Goal: Contribute content

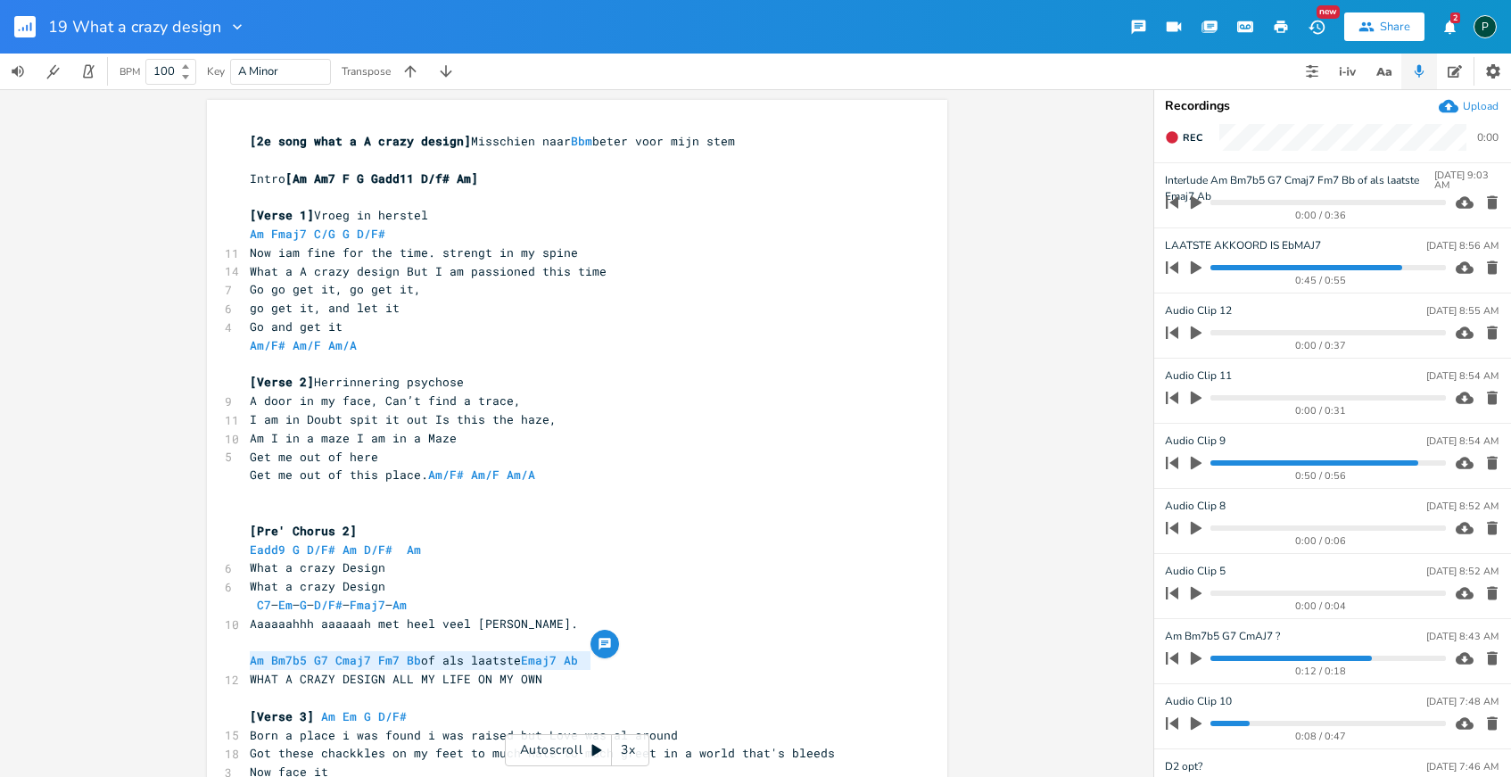
scroll to position [0, 4]
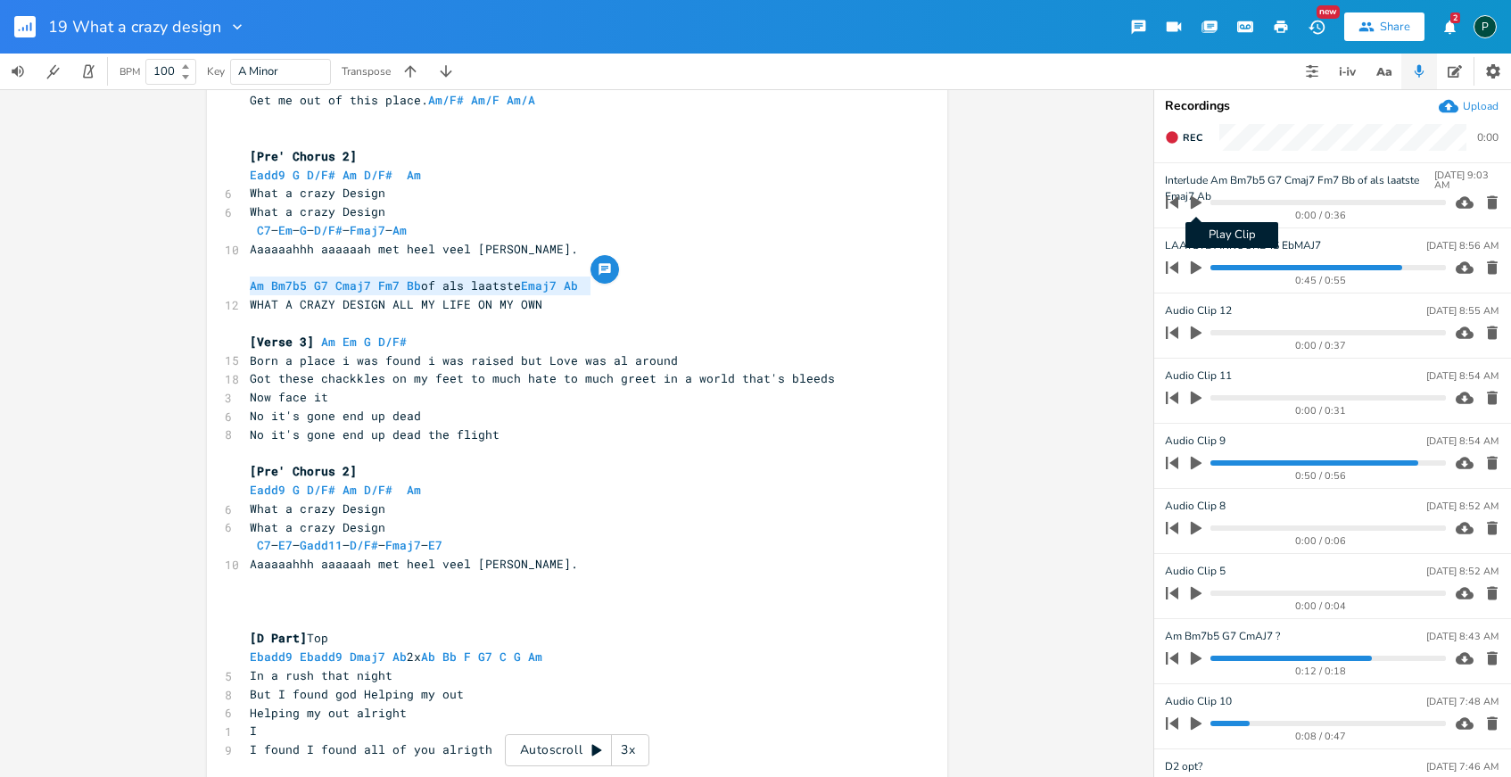
click at [1193, 204] on icon "button" at bounding box center [1196, 202] width 11 height 13
click at [1192, 203] on icon "button" at bounding box center [1196, 202] width 11 height 12
click at [1249, 200] on progress at bounding box center [1327, 202] width 235 height 5
click at [1191, 200] on icon "button" at bounding box center [1196, 202] width 11 height 13
click at [1227, 202] on progress at bounding box center [1327, 202] width 235 height 5
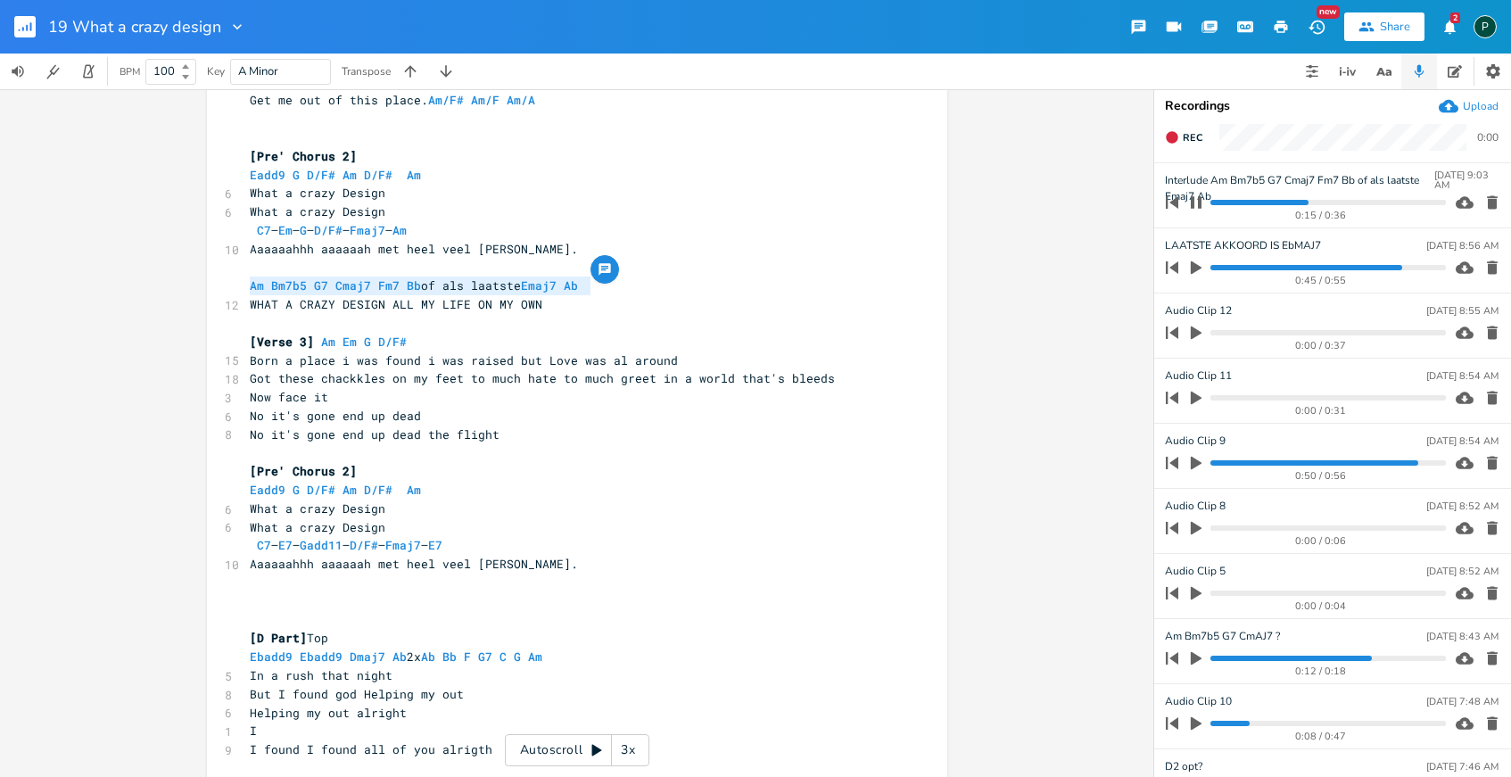
click at [1199, 197] on icon "button" at bounding box center [1196, 202] width 11 height 12
click at [1199, 197] on icon "button" at bounding box center [1196, 202] width 16 height 16
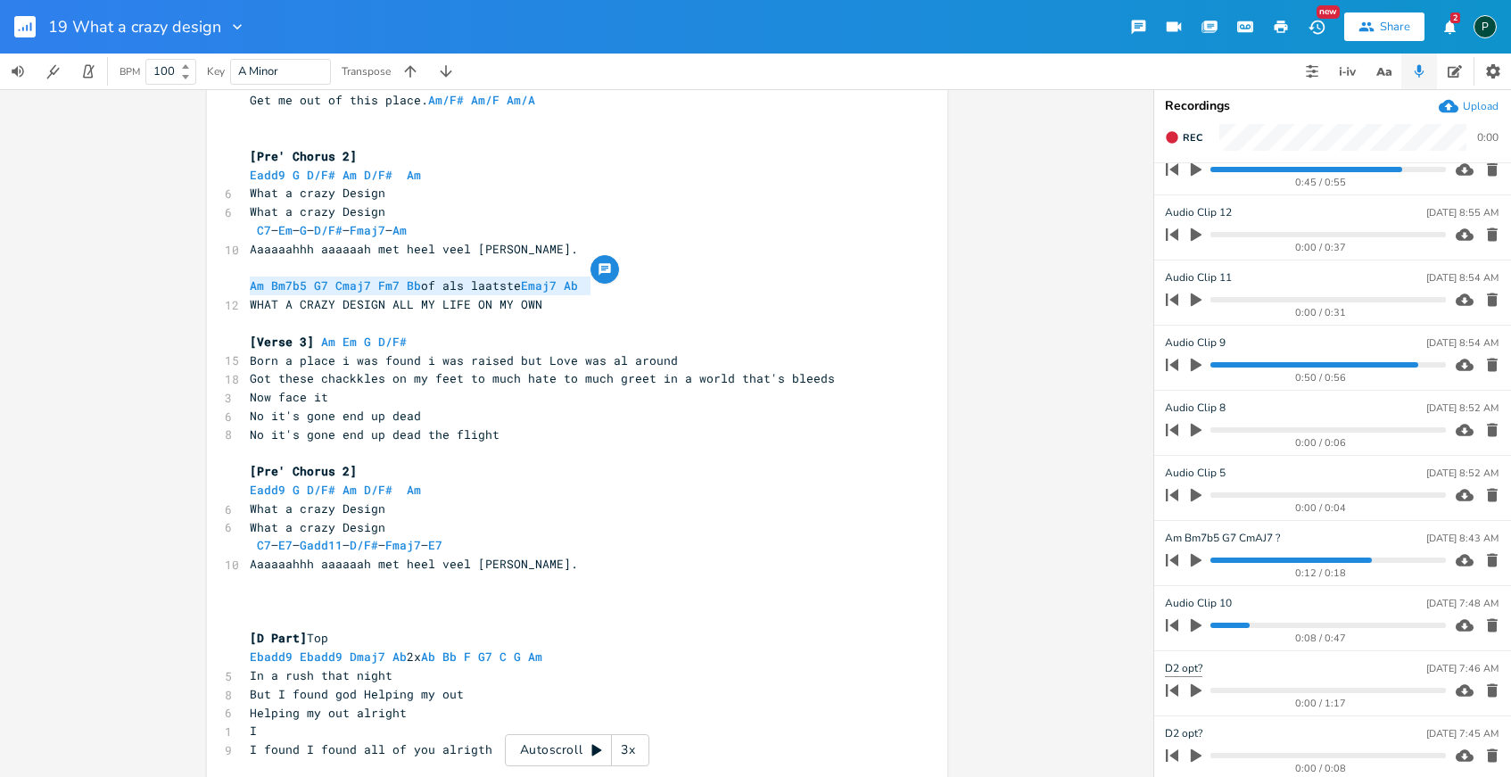
scroll to position [0, 0]
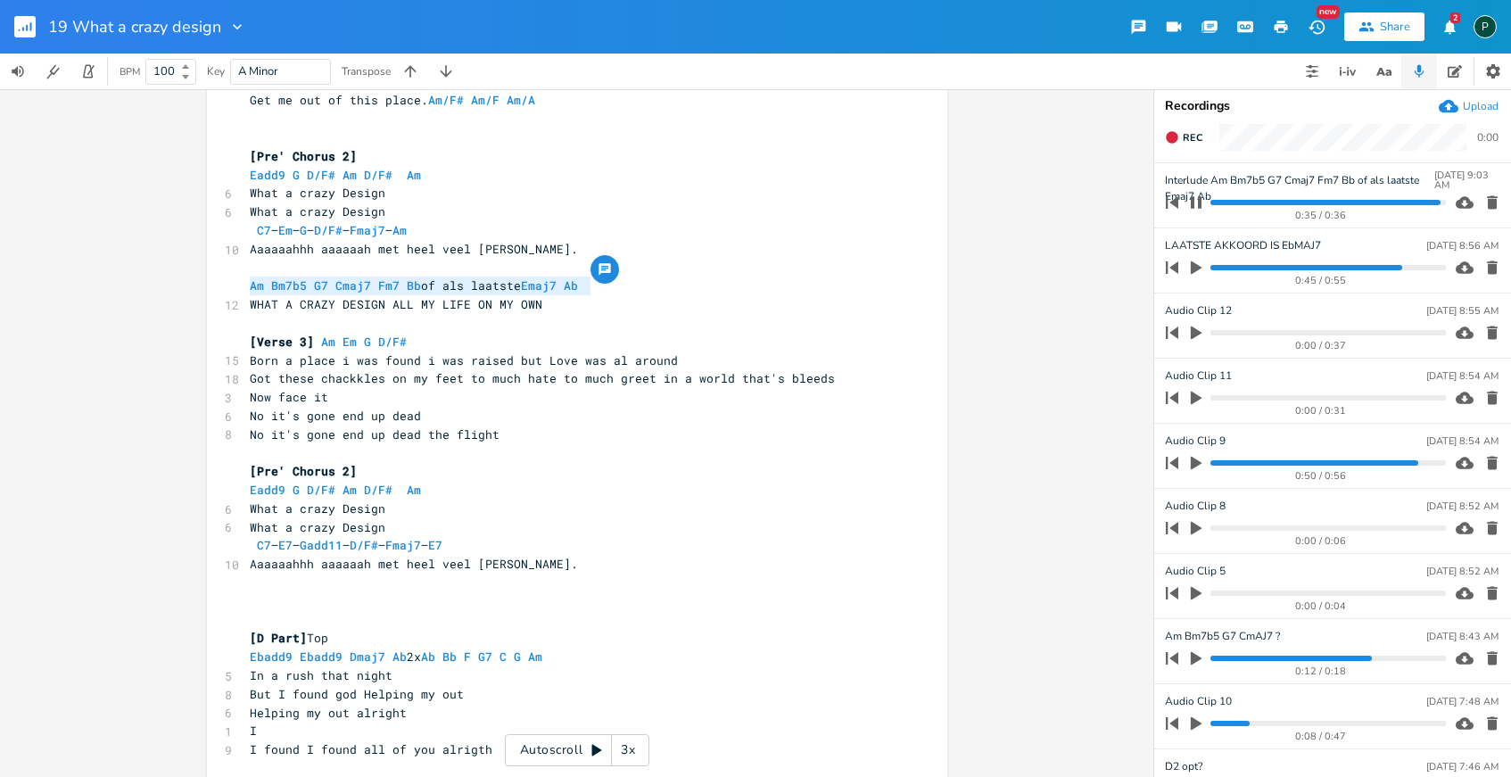
click at [1198, 199] on icon "button" at bounding box center [1196, 202] width 11 height 12
click at [1198, 199] on icon "button" at bounding box center [1196, 202] width 16 height 16
click at [1226, 204] on div "0:36 / 0:36" at bounding box center [1302, 202] width 286 height 29
click at [1197, 202] on icon "button" at bounding box center [1196, 202] width 11 height 13
click at [1197, 202] on icon "button" at bounding box center [1196, 202] width 14 height 14
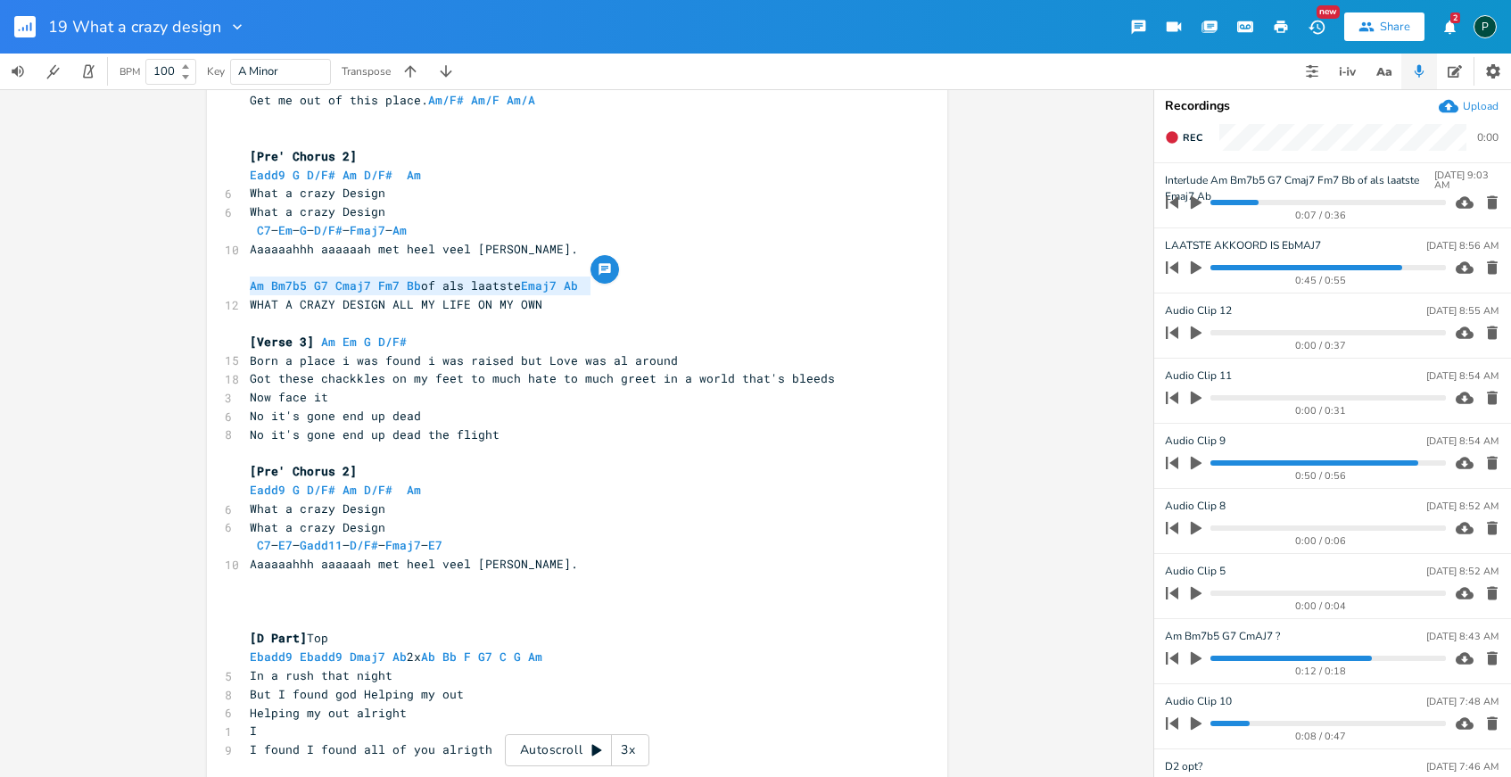
click at [1197, 202] on icon "button" at bounding box center [1196, 202] width 11 height 13
click at [1197, 202] on icon "button" at bounding box center [1196, 202] width 14 height 14
click at [687, 312] on pre "WHAT A CRAZY DESIGN ALL MY LIFE ON MY OWN" at bounding box center [568, 304] width 644 height 19
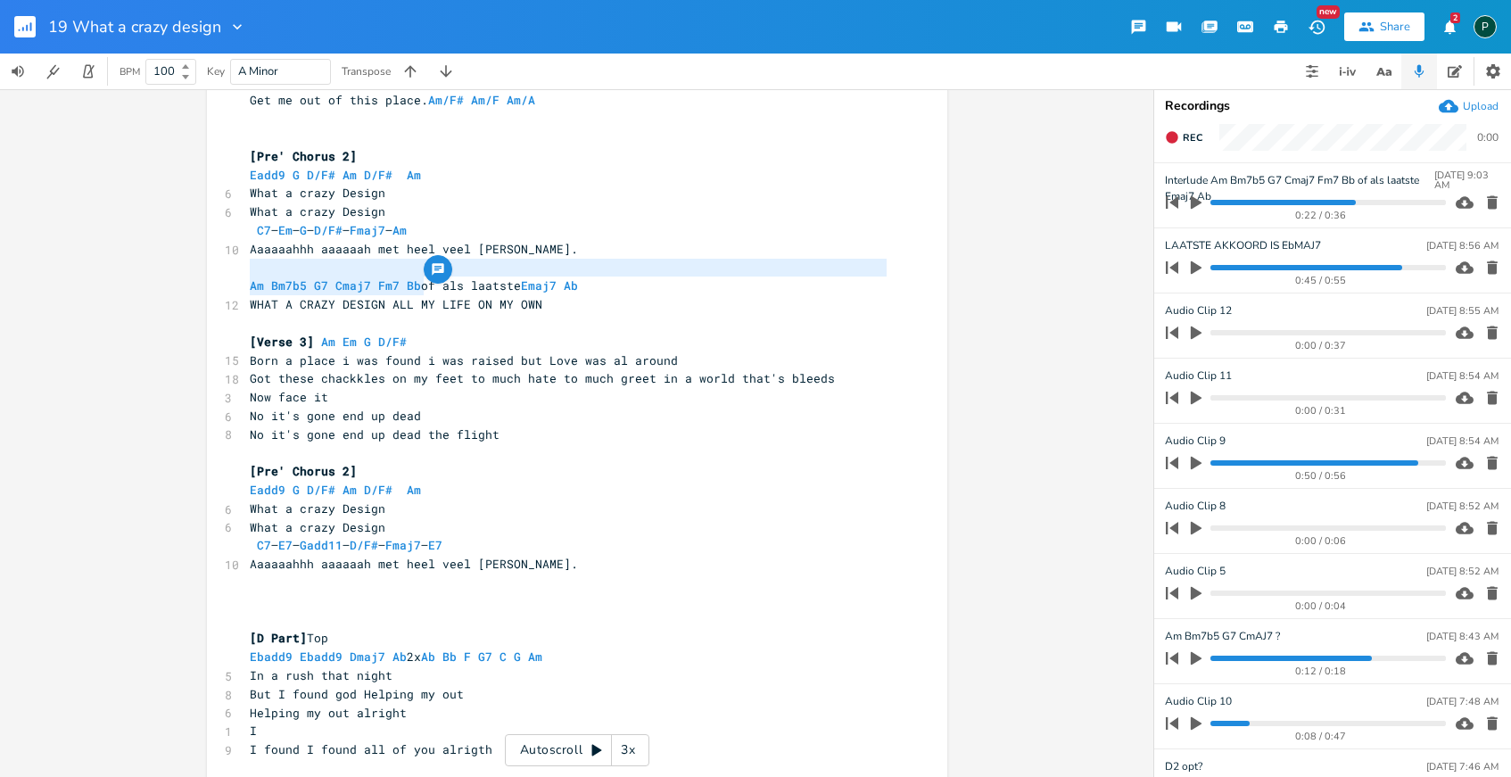
type textarea "Am Bm7b5 G7 Cmaj7 Fm7 Bb"
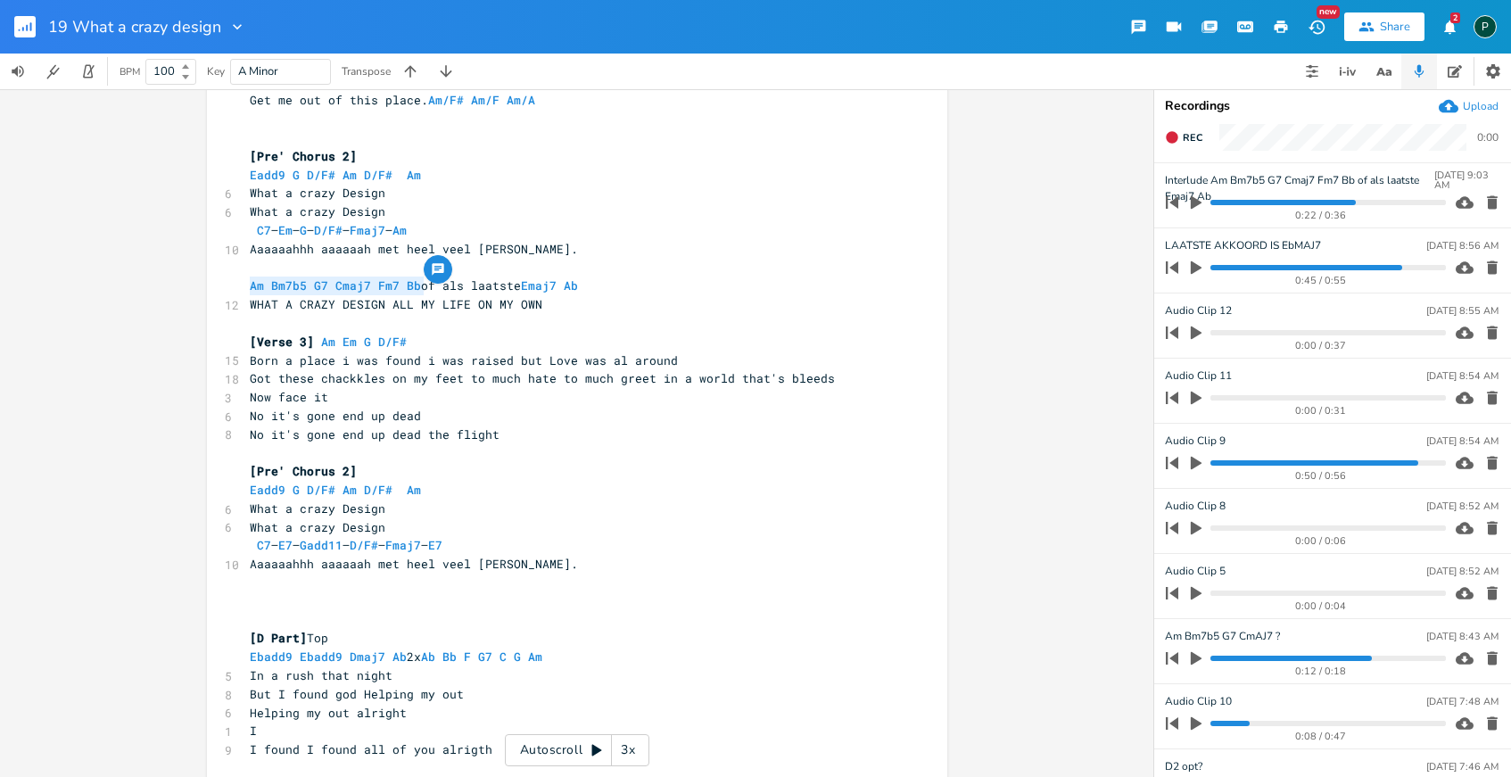
drag, startPoint x: 418, startPoint y: 279, endPoint x: 237, endPoint y: 278, distance: 181.1
click at [600, 282] on pre "Am Bm7b5 G7 Cmaj7 Fm7 Bb of als laatste Emaj7 Ab" at bounding box center [568, 285] width 644 height 19
type textarea "Emaj7 Ab"
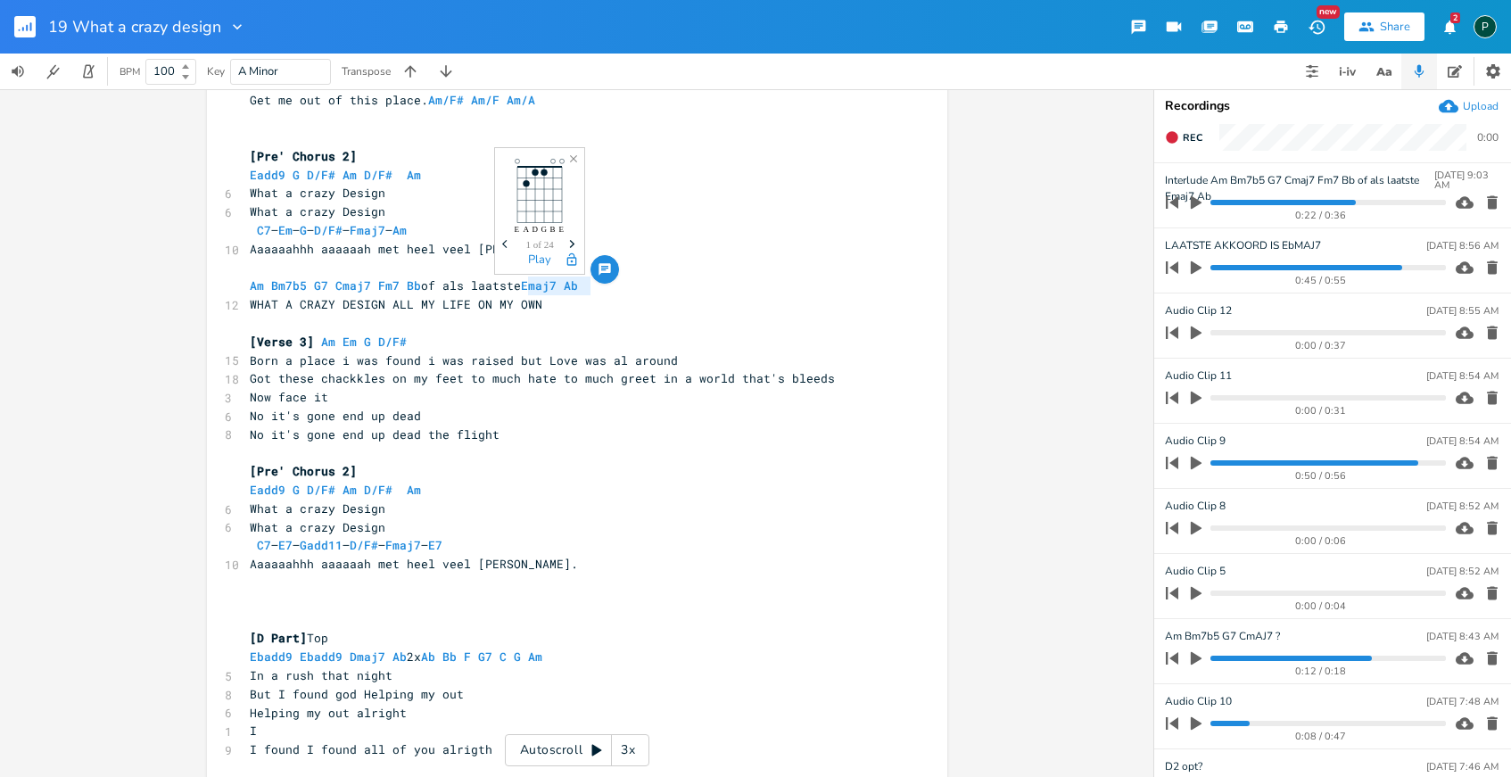
drag, startPoint x: 598, startPoint y: 284, endPoint x: 523, endPoint y: 279, distance: 75.9
click at [523, 279] on body "19 What a crazy design New Share 2 P BPM 100 Key A Minor Transpose Emaj7 Ab [2e…" at bounding box center [755, 388] width 1511 height 777
click at [419, 287] on span "Am Bm7b5 G7 Cmaj7 Fm7 Bb of als laatste" at bounding box center [385, 285] width 271 height 16
paste textarea
type textarea "of als laatste"
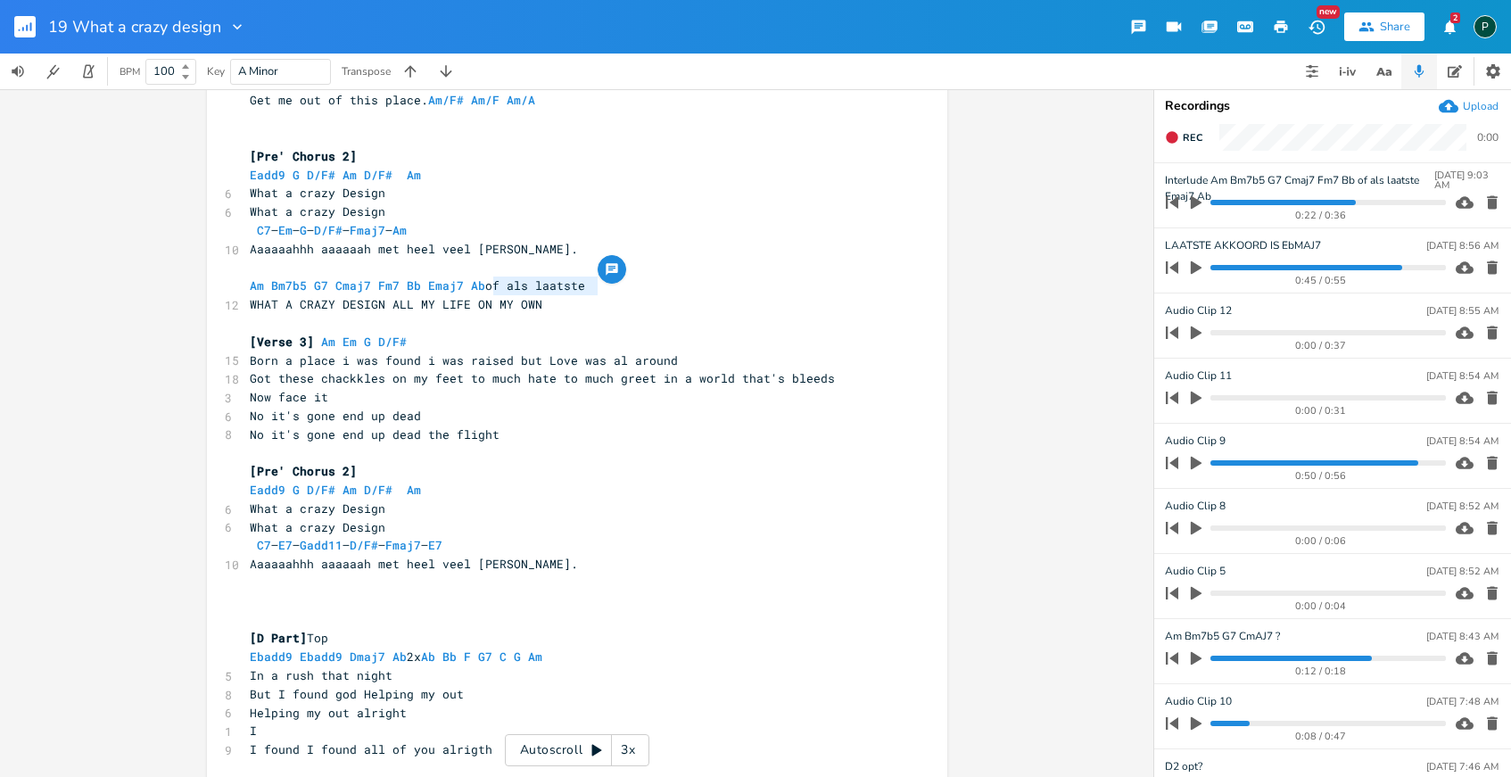
drag, startPoint x: 613, startPoint y: 279, endPoint x: 487, endPoint y: 280, distance: 125.8
click at [487, 280] on pre "Am Bm7b5 G7 Cmaj7 Fm7 Bb Emaj7 Ab of als laatste" at bounding box center [568, 285] width 644 height 19
drag, startPoint x: 498, startPoint y: 283, endPoint x: 240, endPoint y: 293, distance: 257.9
click at [246, 293] on pre "Am Bm7b5 G7 Cmaj7 Fm7 Bb Emaj7 Ab" at bounding box center [568, 285] width 644 height 19
type textarea "Am Bm7b5 G7 Cmaj7 Fm7 Bb Emaj7 Ab"
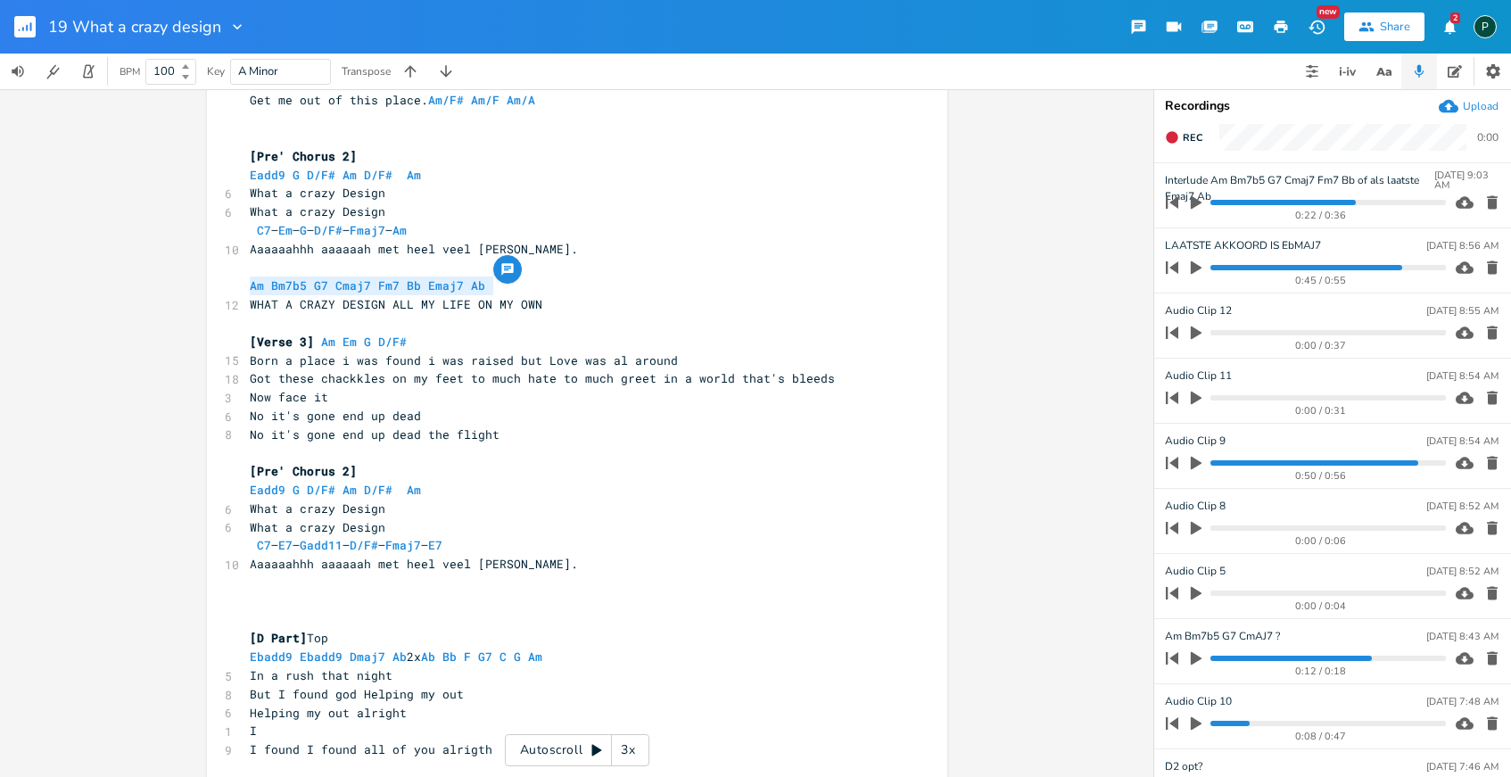
click at [480, 296] on span "WHAT A CRAZY DESIGN ALL MY LIFE ON MY OWN" at bounding box center [396, 304] width 293 height 16
click at [494, 288] on pre "Am Bm7b5 G7 Cmaj7 Fm7 Bb Emaj7 Ab" at bounding box center [568, 285] width 644 height 19
type textarea "Bb"
type textarea "7"
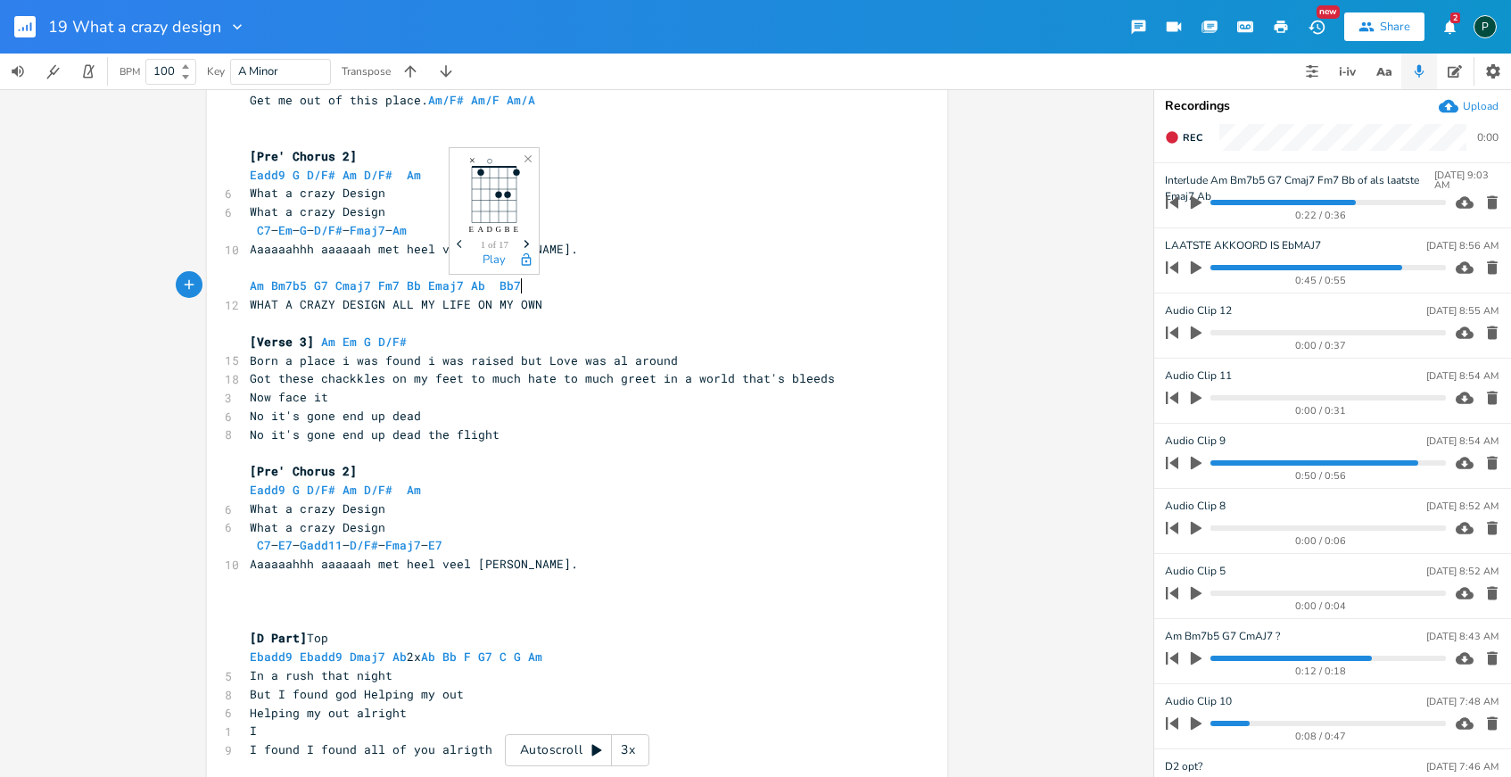
scroll to position [0, 9]
click at [631, 268] on pre "​" at bounding box center [568, 268] width 644 height 19
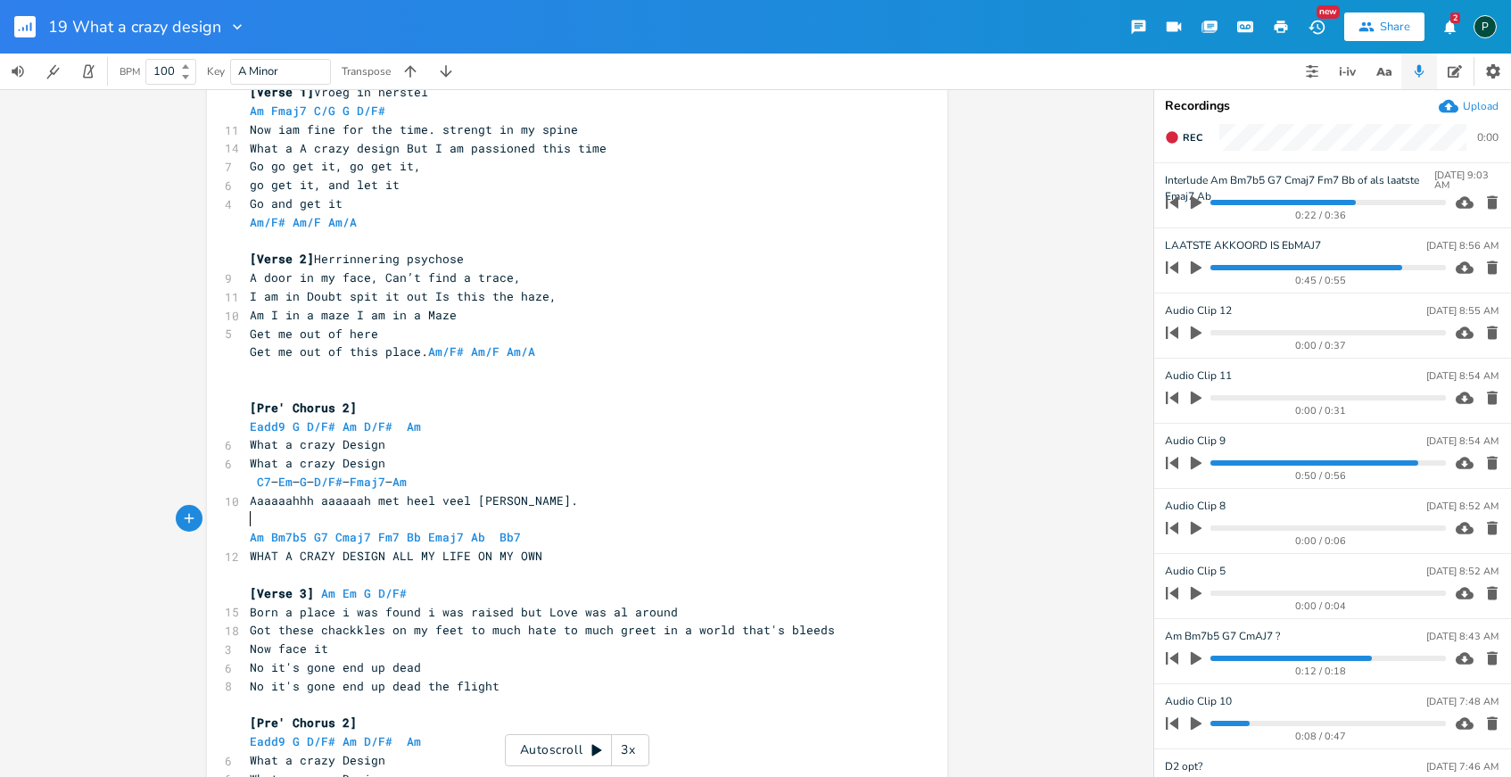
scroll to position [0, 0]
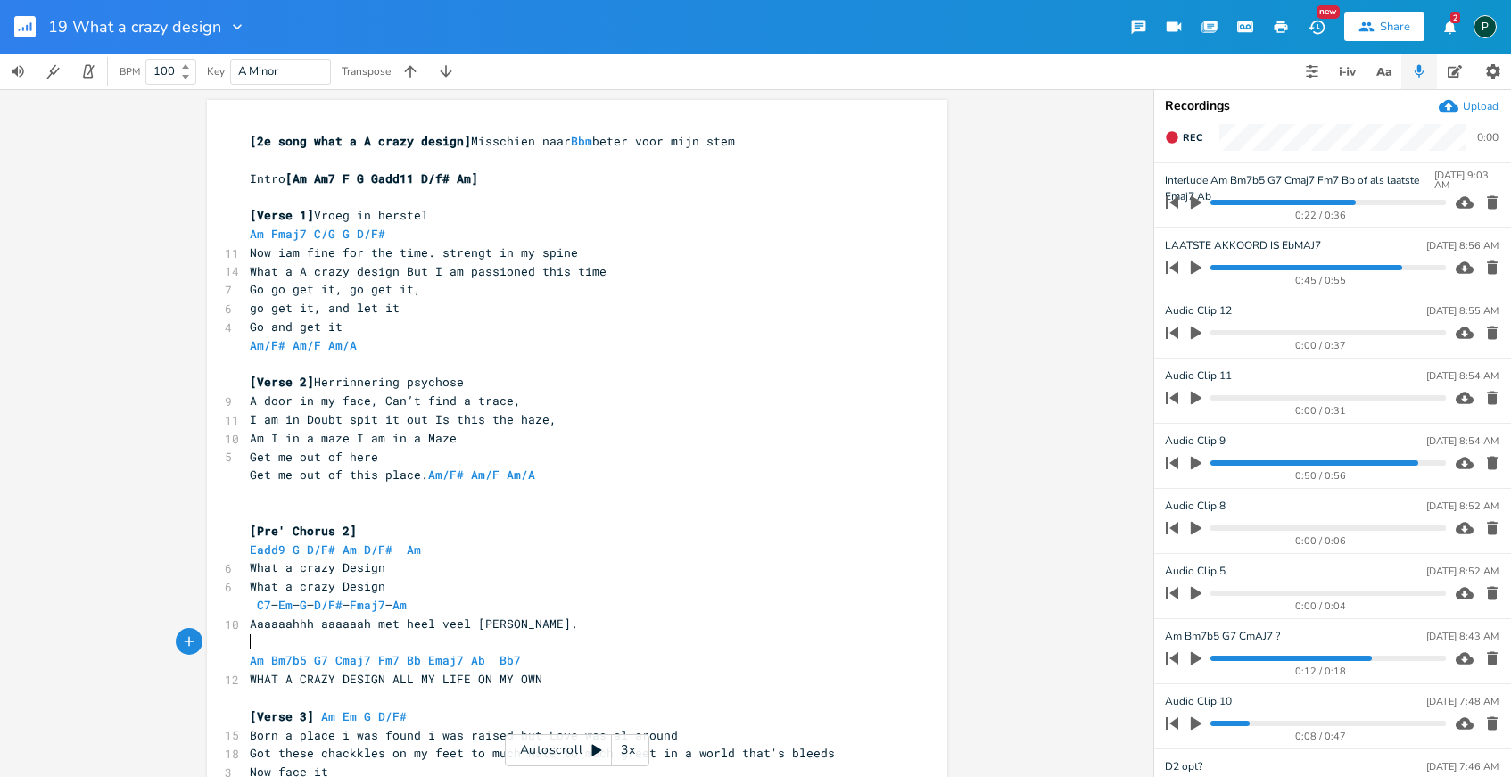
click at [250, 611] on span "C7 – Em – G – D/F# – Fmaj7 – Am" at bounding box center [328, 605] width 157 height 16
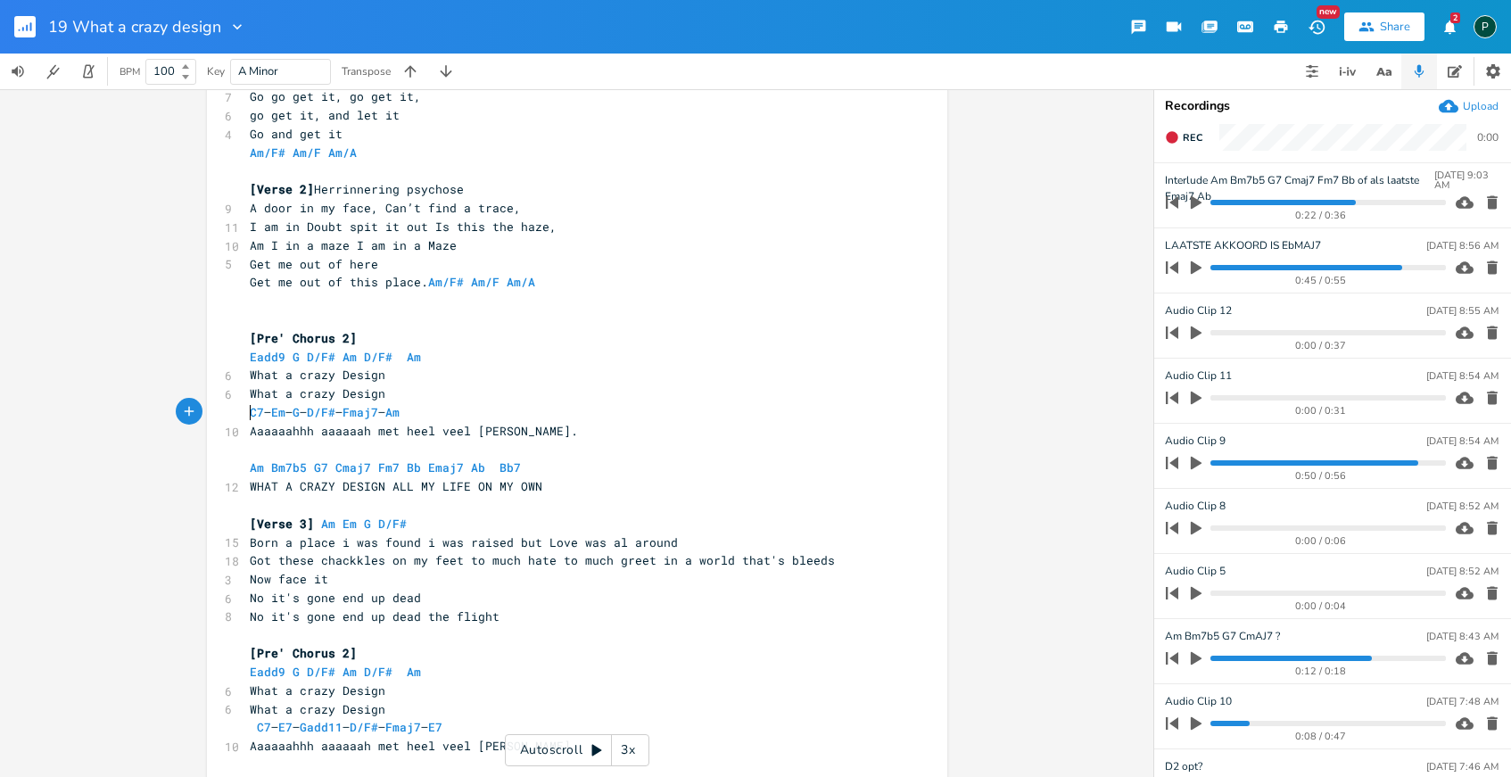
scroll to position [194, 0]
